Goal: Complete application form

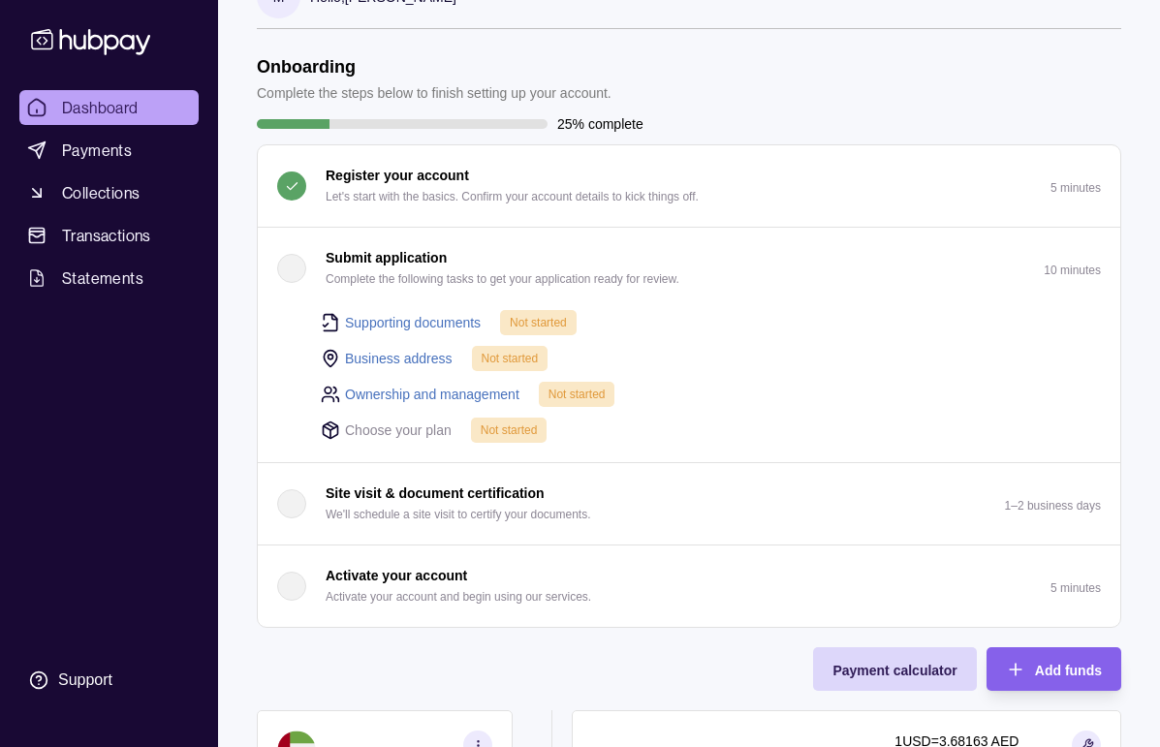
scroll to position [42, 0]
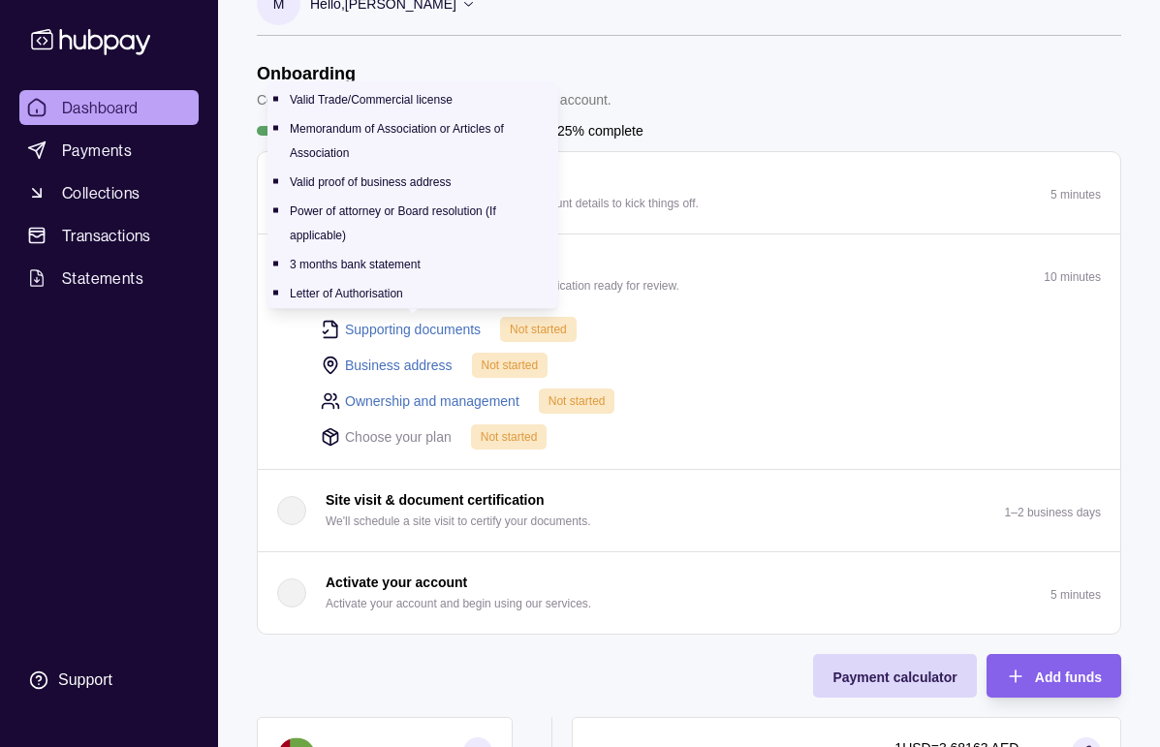
click at [387, 291] on p "Letter of Authorisation" at bounding box center [346, 294] width 113 height 14
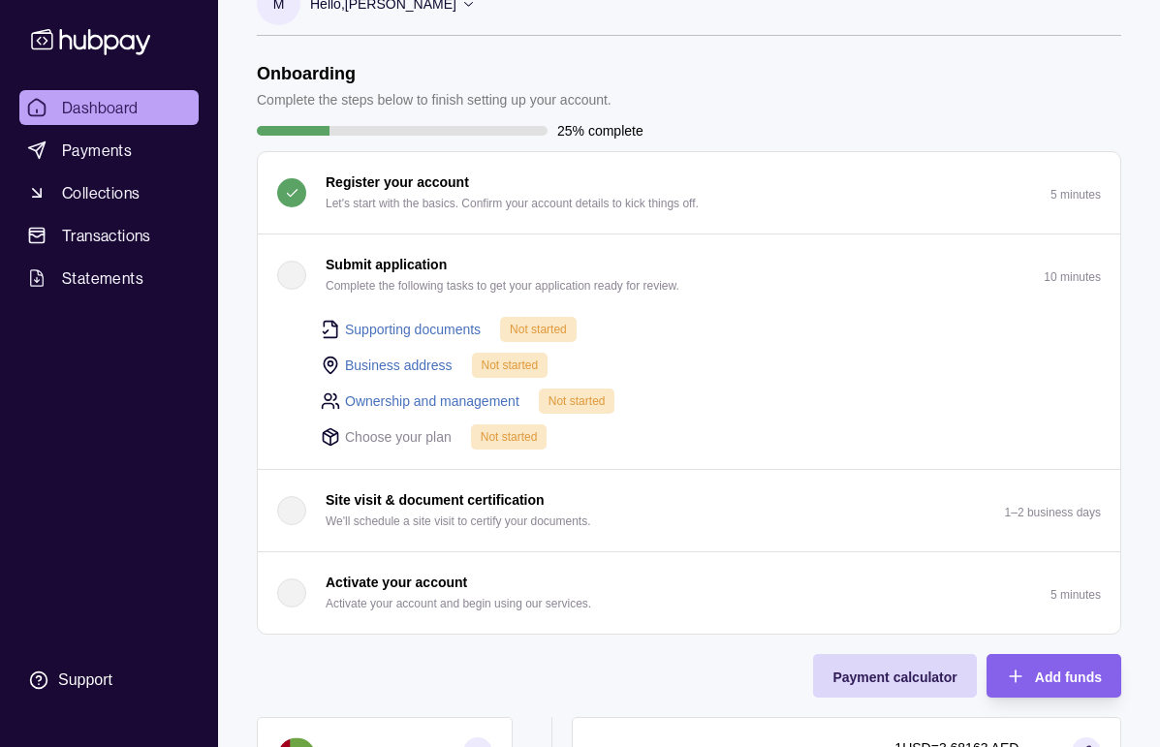
click at [417, 288] on p "Complete the following tasks to get your application ready for review." at bounding box center [503, 285] width 354 height 21
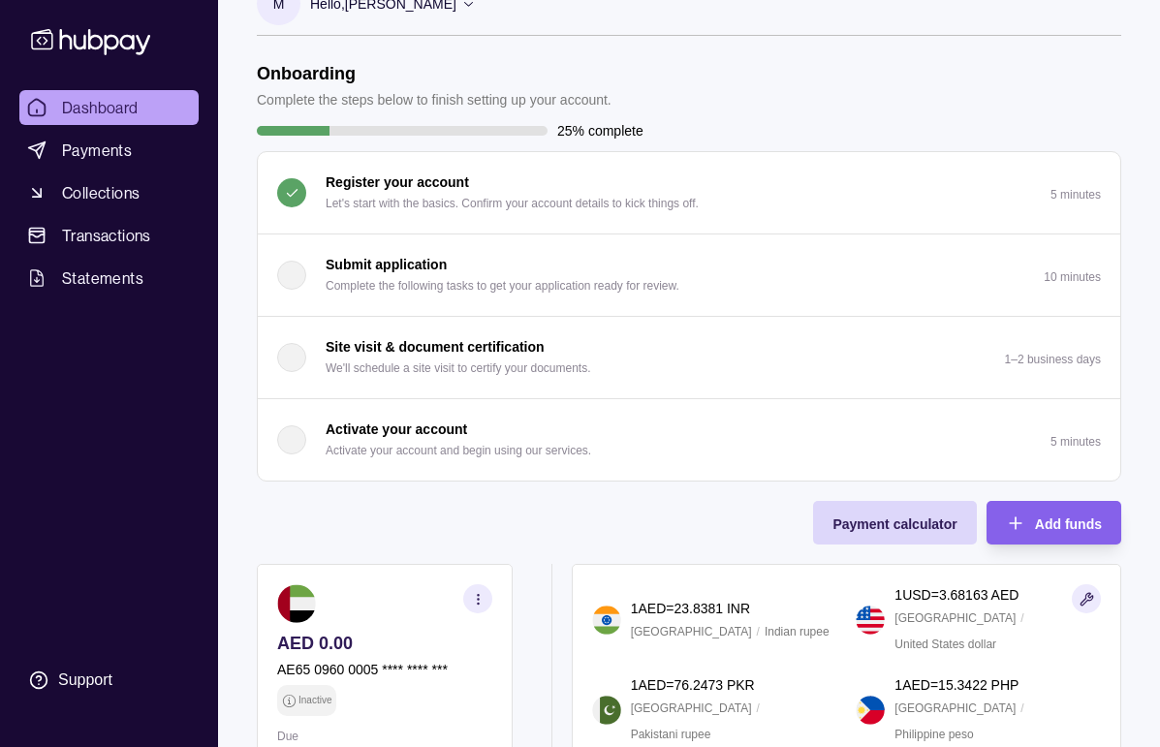
click at [450, 292] on p "Complete the following tasks to get your application ready for review." at bounding box center [503, 285] width 354 height 21
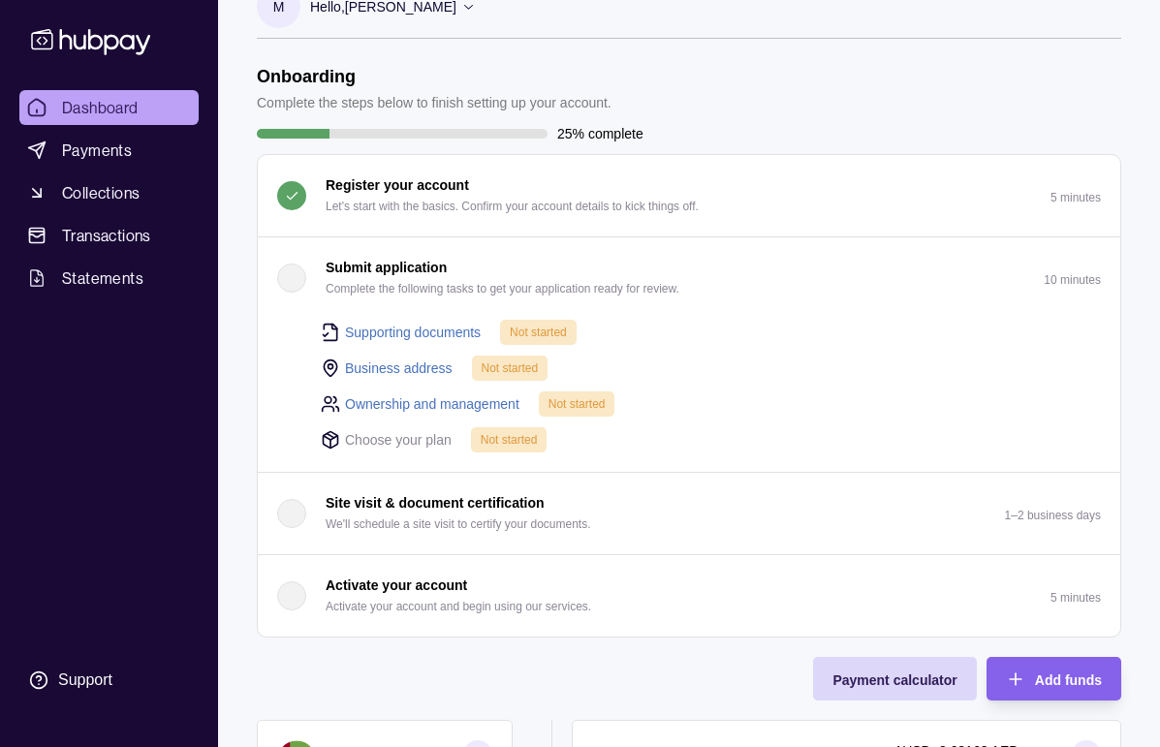
click at [371, 332] on link "Supporting documents" at bounding box center [413, 332] width 136 height 21
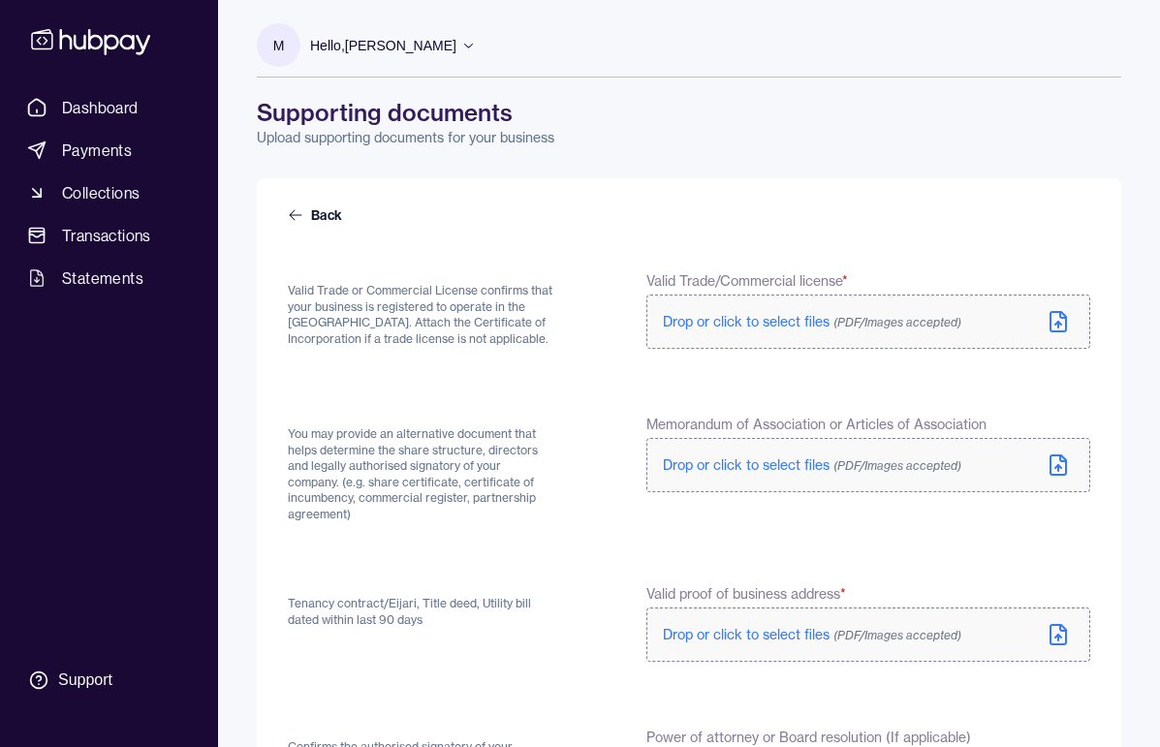
click at [1054, 323] on icon at bounding box center [1058, 321] width 23 height 23
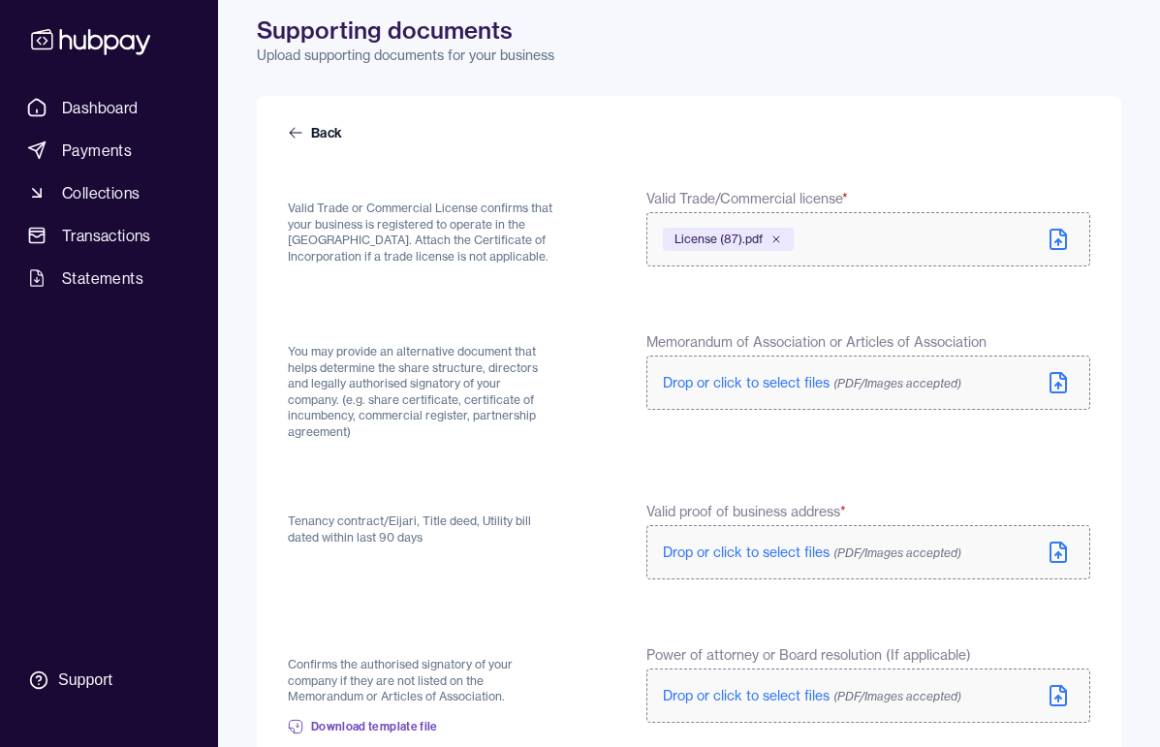
scroll to position [85, 0]
click at [1064, 386] on icon at bounding box center [1058, 383] width 23 height 23
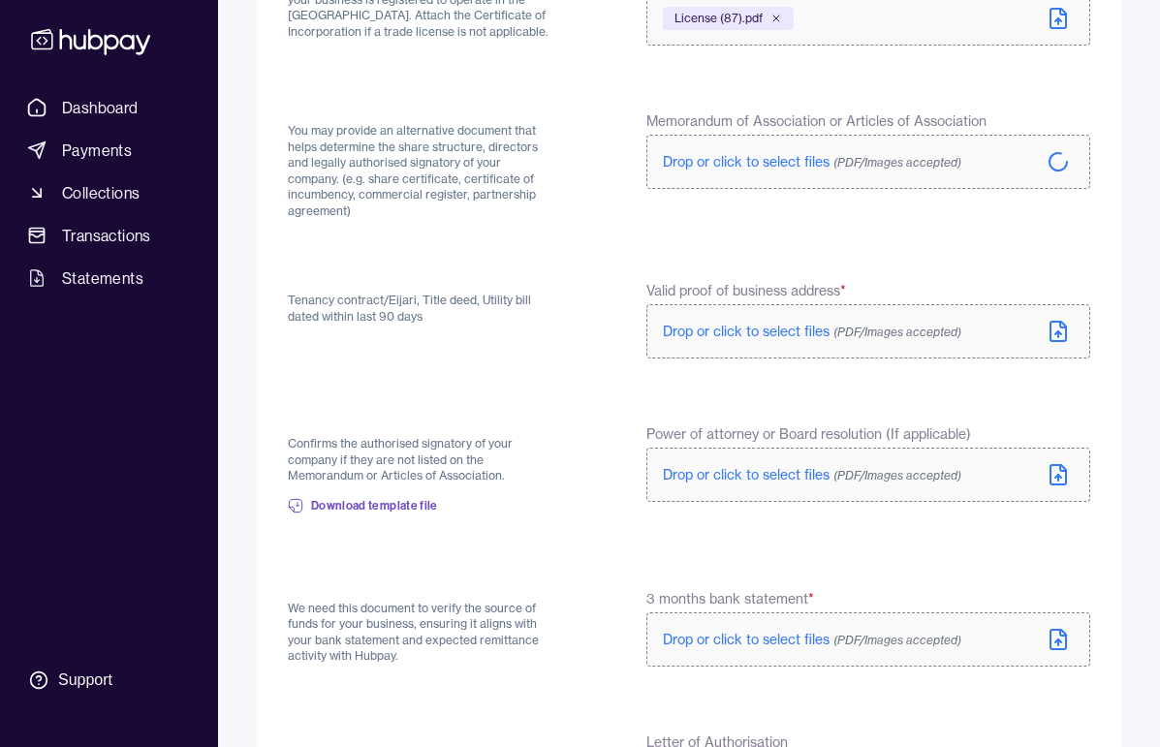
scroll to position [308, 0]
click at [1063, 329] on icon at bounding box center [1058, 330] width 23 height 23
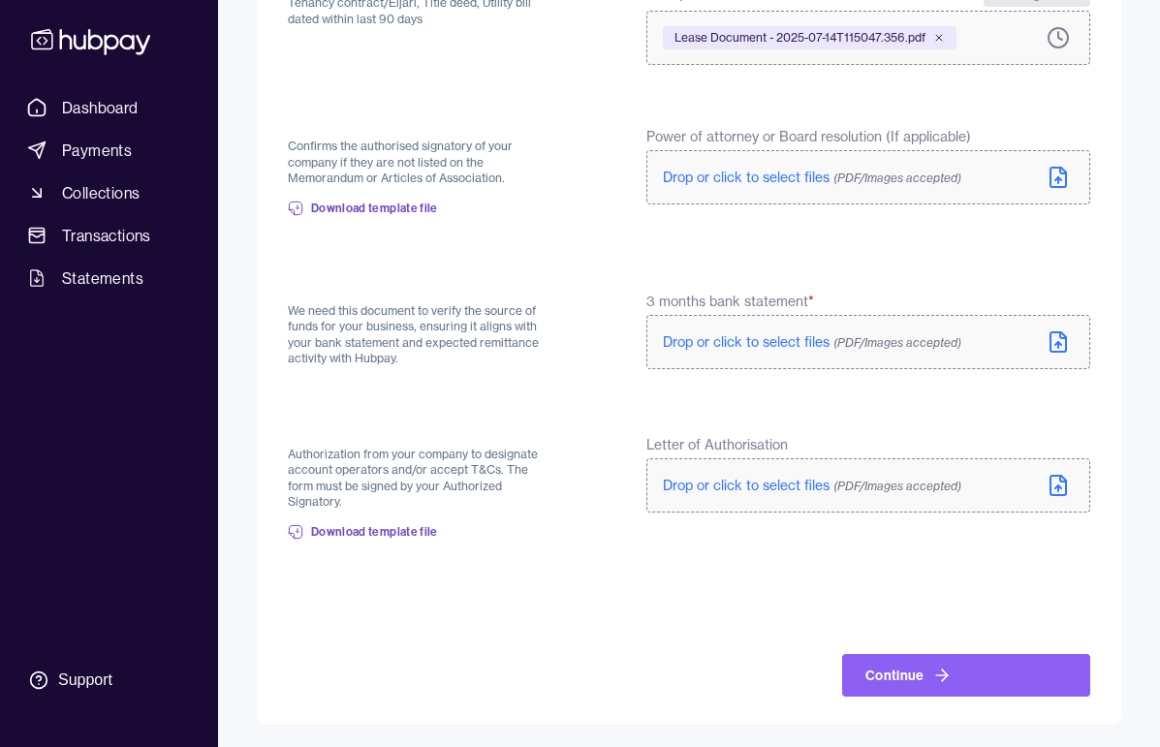
scroll to position [594, 0]
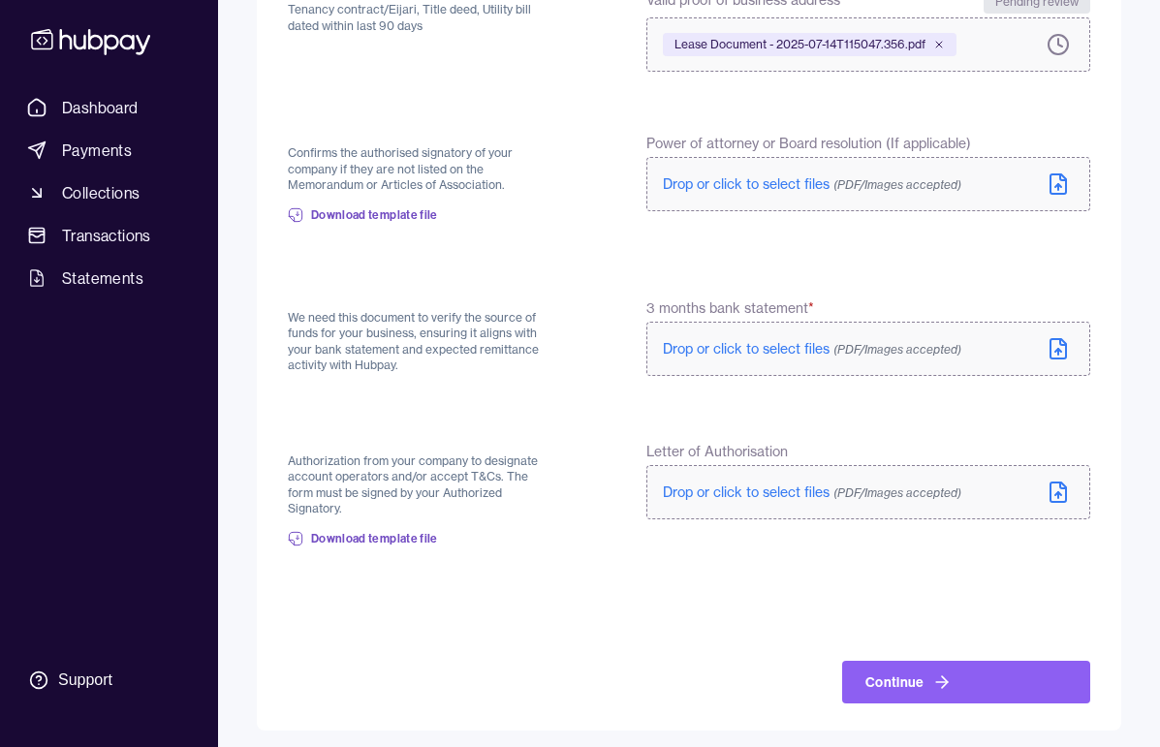
click at [930, 351] on span "(PDF/Images accepted)" at bounding box center [898, 349] width 128 height 15
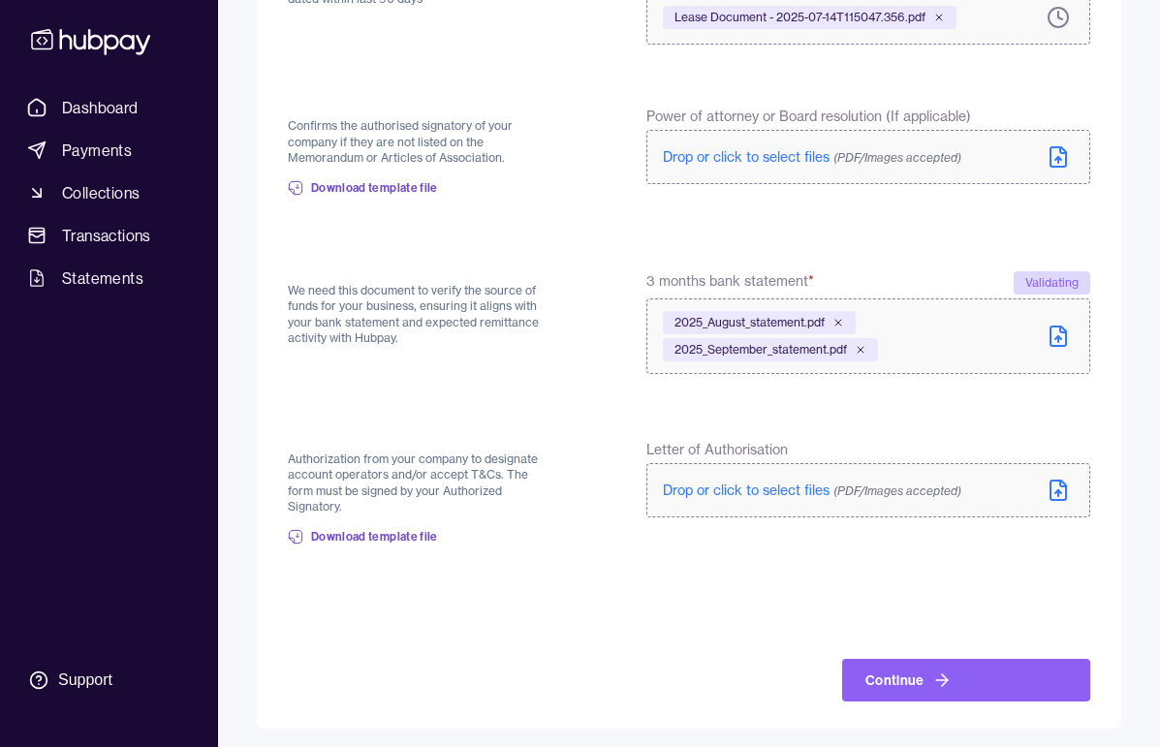
scroll to position [619, 0]
click at [1068, 497] on icon at bounding box center [1058, 492] width 23 height 23
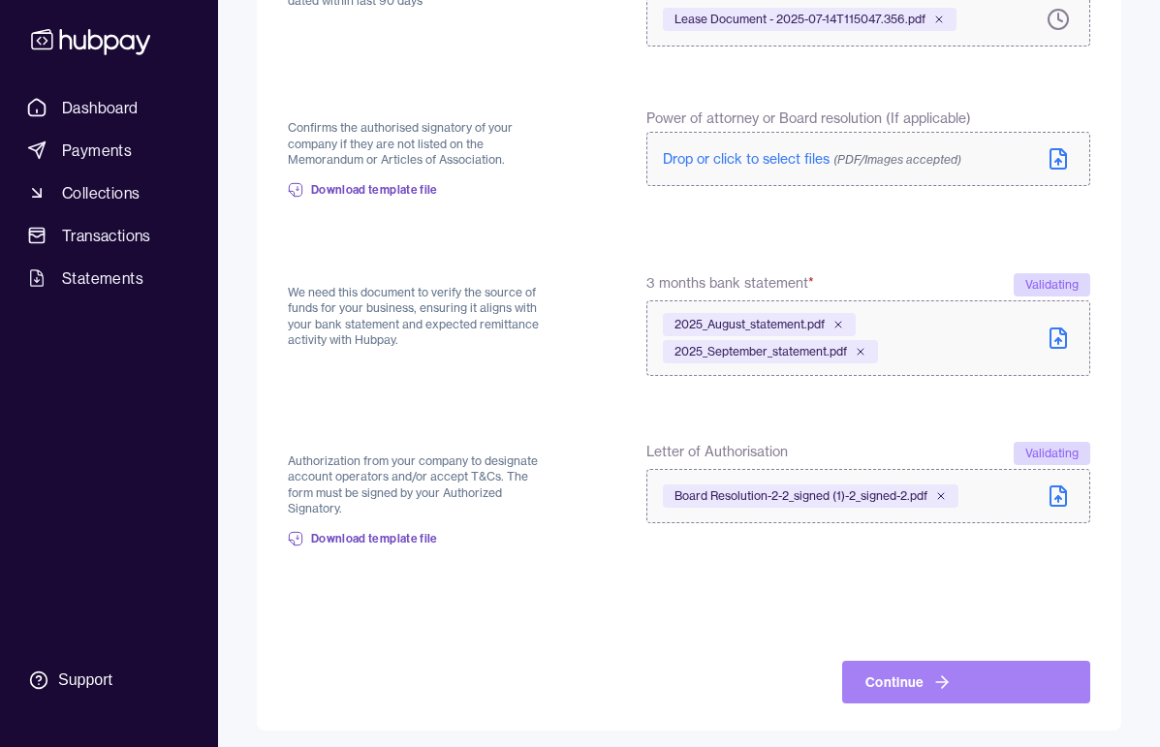
click at [968, 682] on button "Continue" at bounding box center [966, 682] width 248 height 43
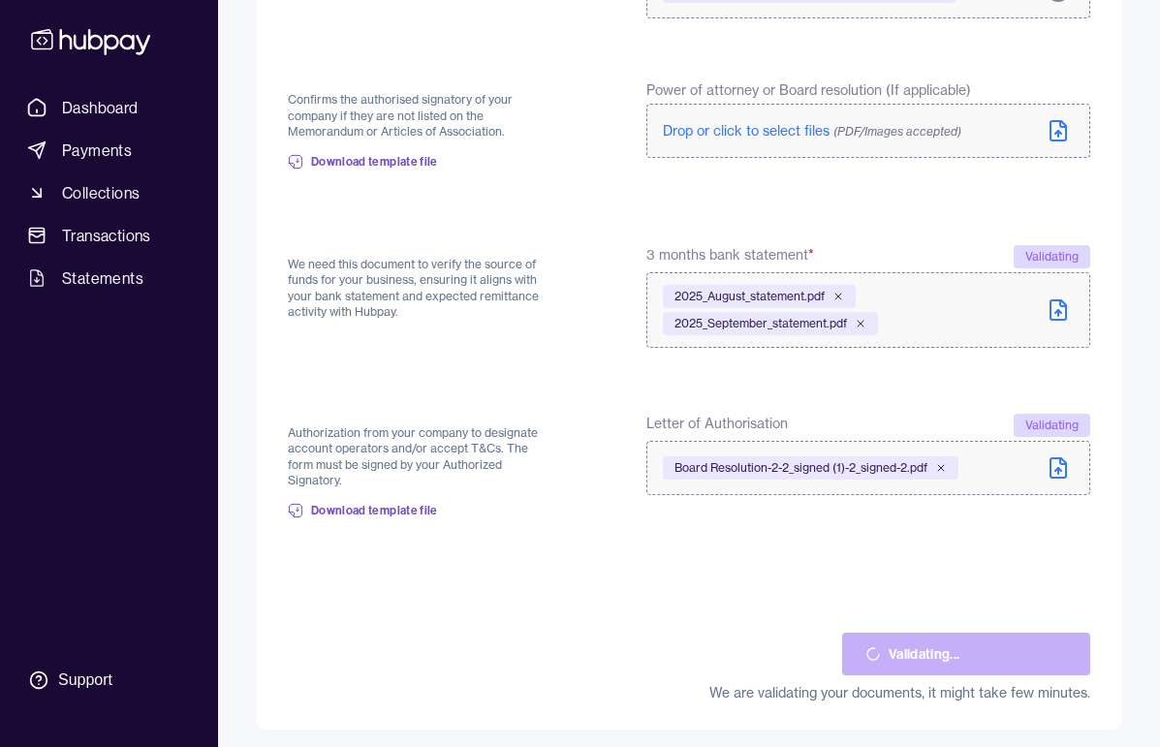
scroll to position [647, 0]
